Goal: Information Seeking & Learning: Learn about a topic

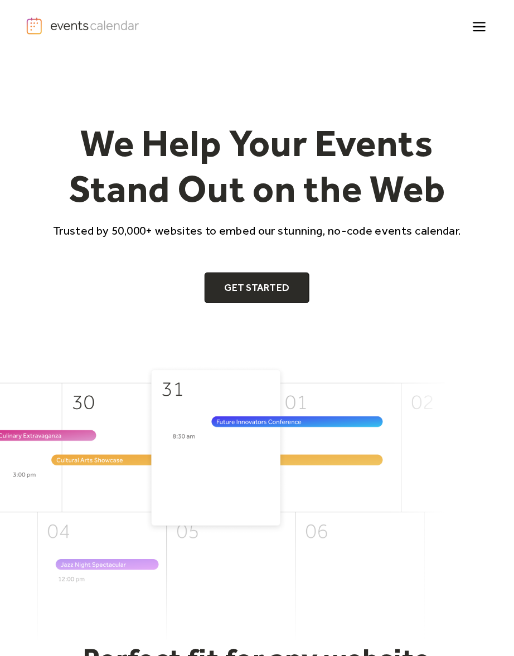
click at [476, 24] on icon "menu" at bounding box center [480, 27] width 22 height 22
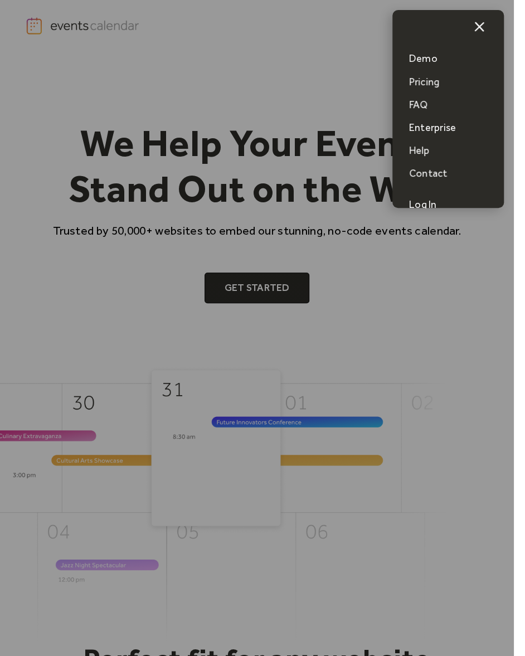
click at [434, 62] on div "Demo" at bounding box center [423, 59] width 28 height 14
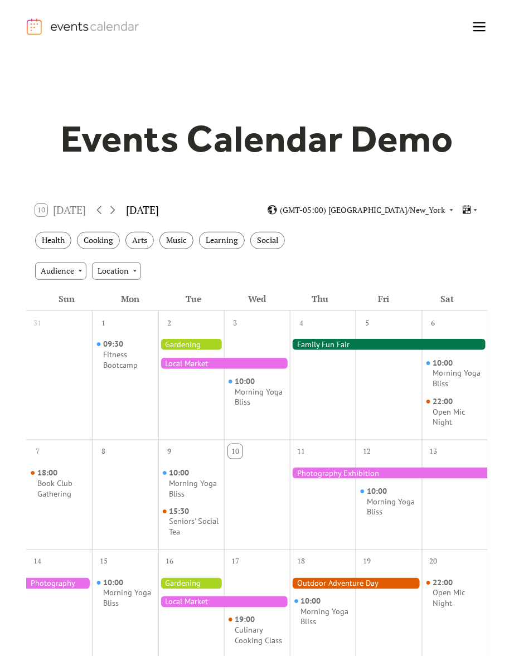
click at [208, 359] on div at bounding box center [224, 363] width 132 height 11
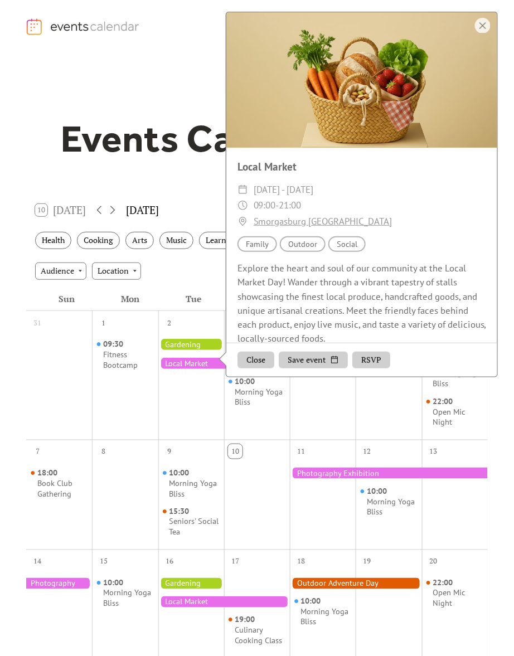
click at [265, 359] on button "Close" at bounding box center [255, 360] width 37 height 17
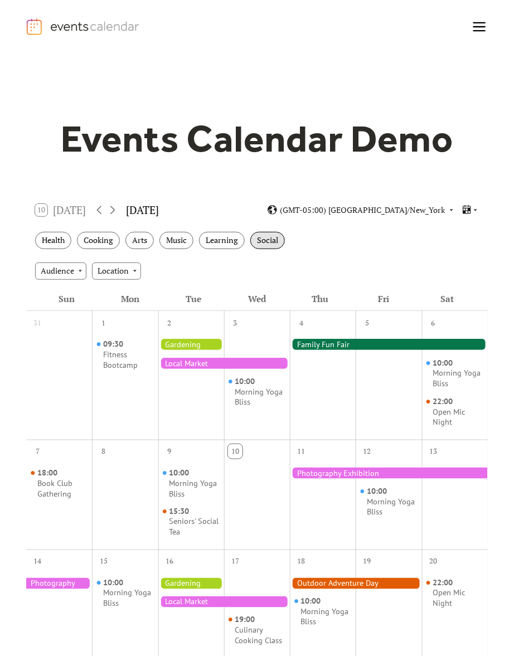
click at [267, 242] on div "Social" at bounding box center [267, 240] width 35 height 17
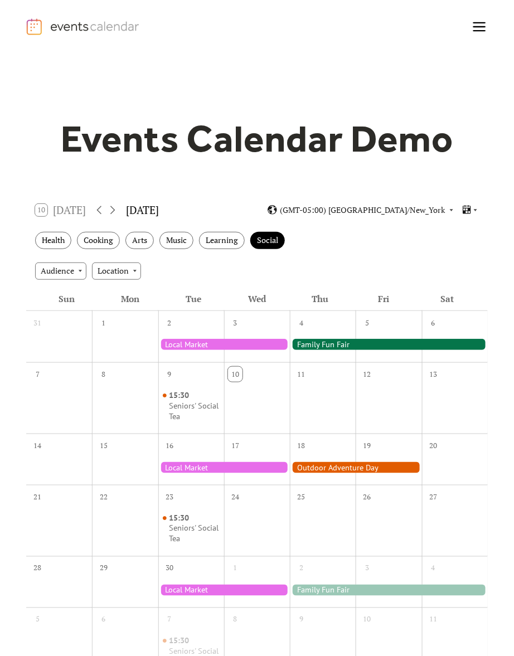
click at [323, 350] on div at bounding box center [389, 344] width 198 height 11
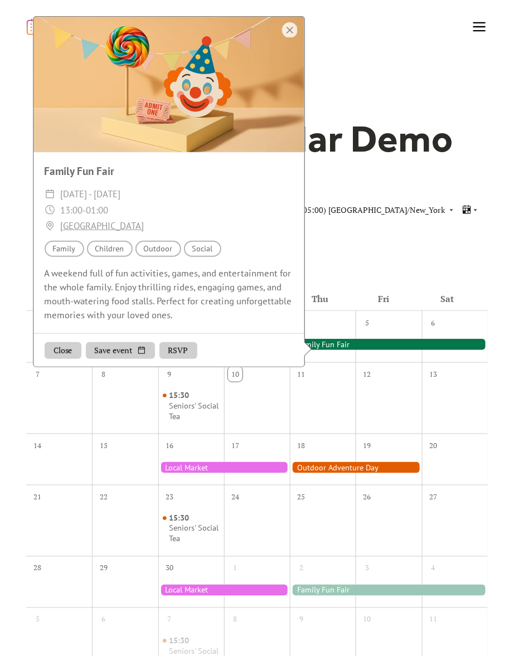
click at [289, 37] on div at bounding box center [168, 84] width 271 height 135
click at [294, 30] on div at bounding box center [290, 30] width 16 height 16
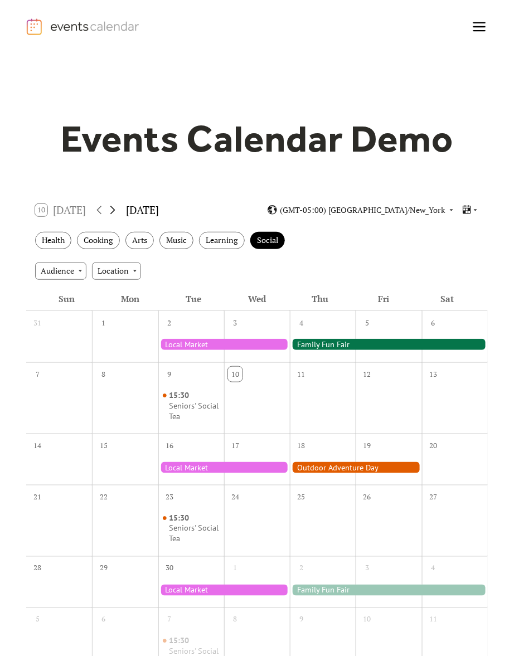
click at [117, 212] on icon at bounding box center [112, 209] width 13 height 13
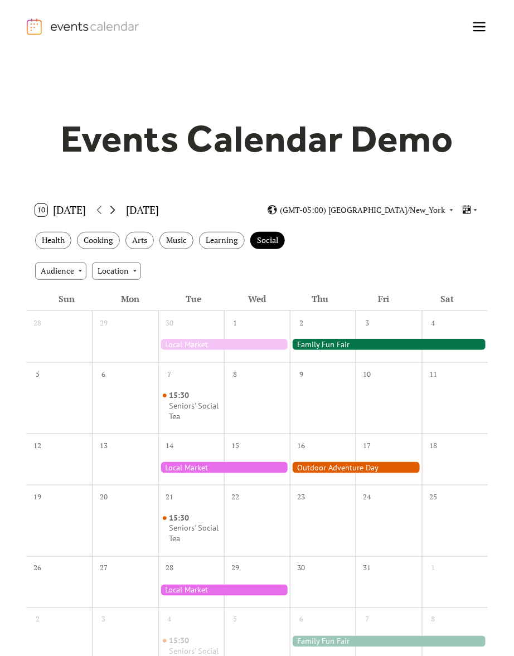
click at [117, 212] on icon at bounding box center [112, 209] width 13 height 13
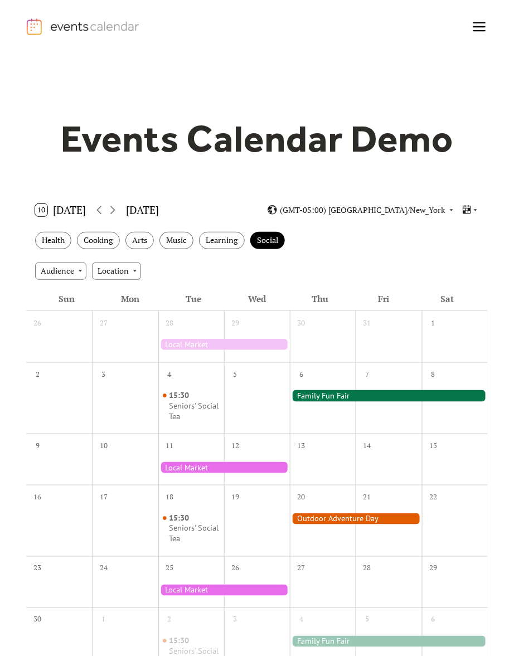
click at [395, 409] on div at bounding box center [389, 406] width 66 height 45
click at [385, 397] on div at bounding box center [389, 395] width 198 height 11
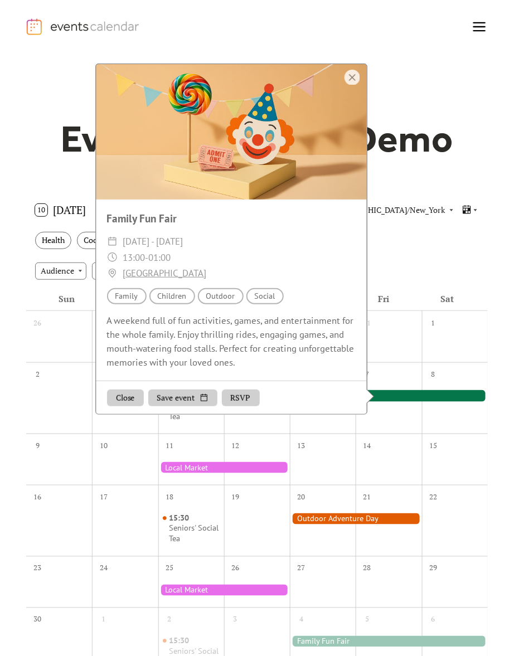
click at [329, 525] on div at bounding box center [323, 529] width 66 height 45
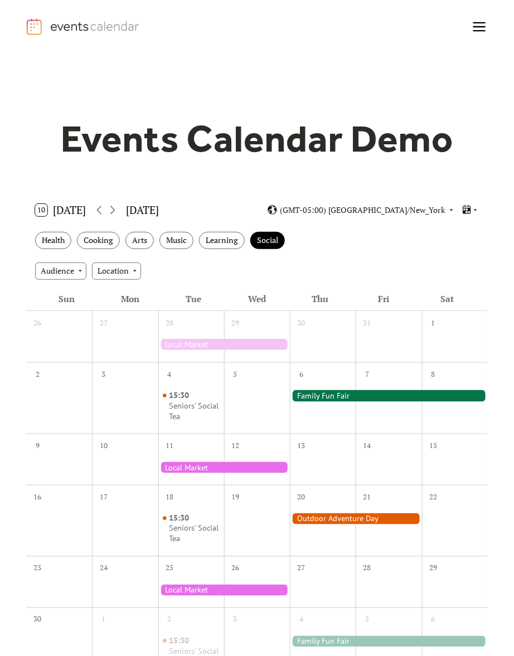
click at [322, 517] on div at bounding box center [356, 518] width 132 height 11
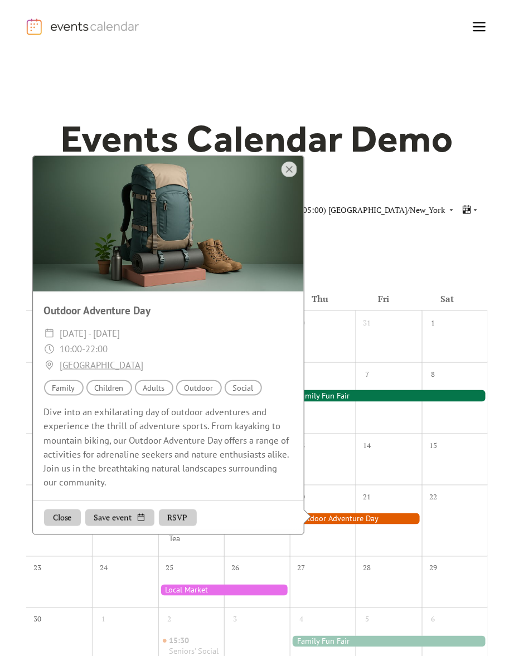
click at [310, 646] on div at bounding box center [389, 641] width 198 height 11
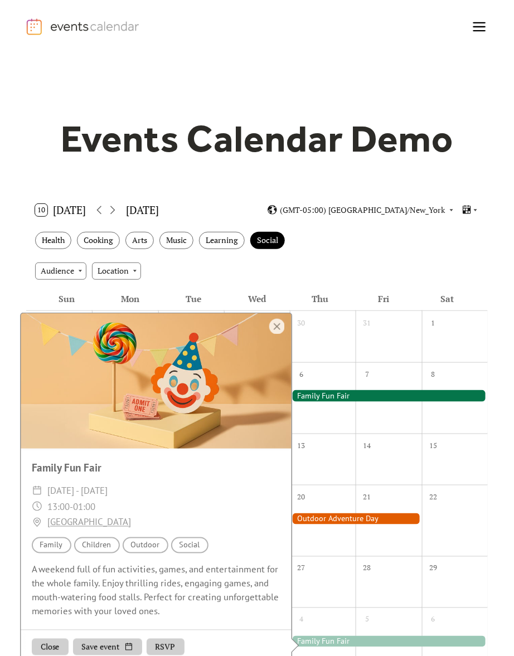
click at [420, 160] on h1 "Events Calendar Demo" at bounding box center [257, 139] width 428 height 46
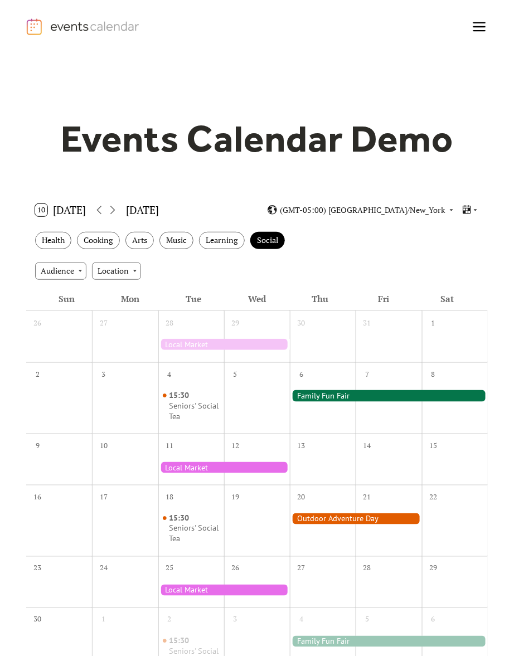
click at [481, 23] on icon "menu" at bounding box center [480, 23] width 12 height 12
